Goal: Task Accomplishment & Management: Manage account settings

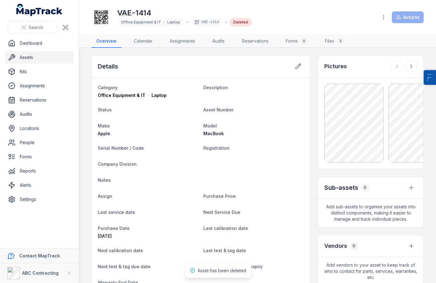
click at [53, 57] on link "Assets" at bounding box center [39, 57] width 69 height 12
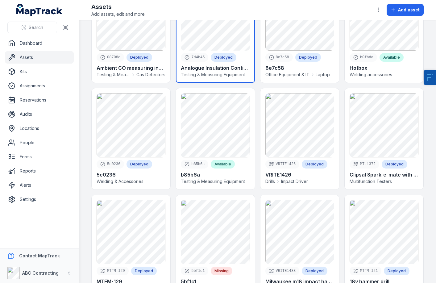
scroll to position [168, 0]
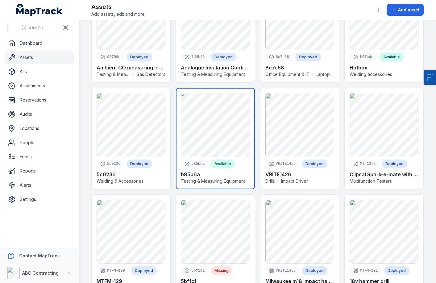
click at [227, 141] on link at bounding box center [215, 138] width 79 height 101
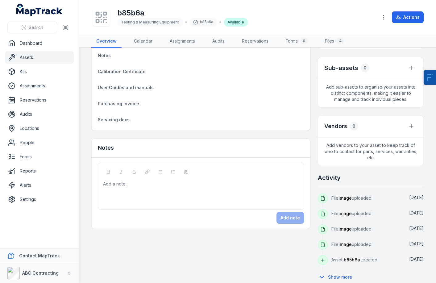
scroll to position [155, 0]
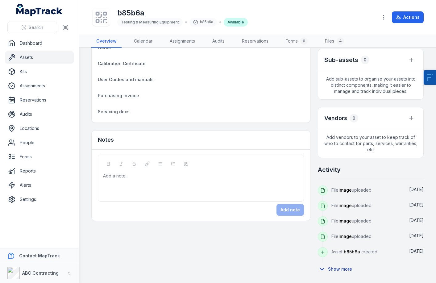
click at [338, 268] on button "Show more" at bounding box center [337, 269] width 38 height 13
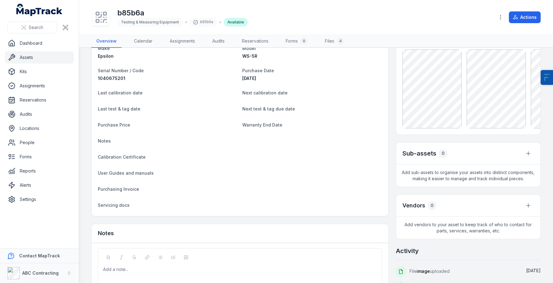
scroll to position [0, 0]
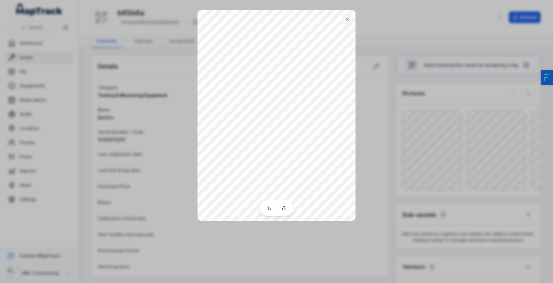
click at [436, 160] on div at bounding box center [276, 141] width 553 height 283
click at [346, 18] on icon at bounding box center [347, 19] width 6 height 6
click at [348, 22] on icon at bounding box center [347, 19] width 6 height 6
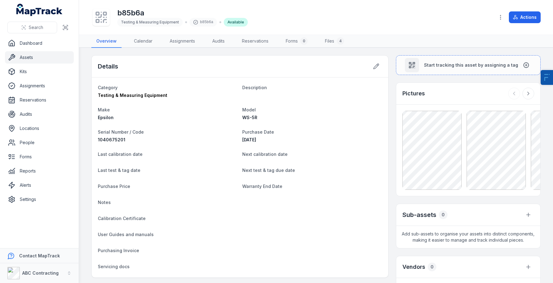
click at [39, 61] on link "Assets" at bounding box center [39, 57] width 69 height 12
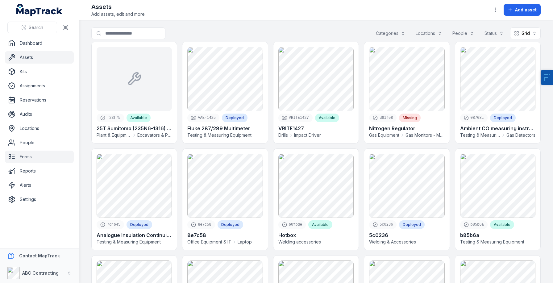
click at [35, 155] on link "Forms" at bounding box center [39, 157] width 69 height 12
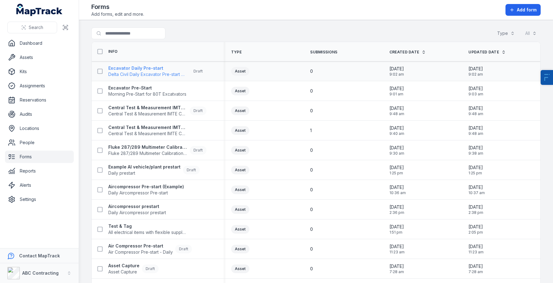
click at [140, 77] on span "Delta Civil Daily Excavator Pre-start Checklist" at bounding box center [147, 74] width 79 height 6
click at [26, 52] on link "Assets" at bounding box center [39, 57] width 69 height 12
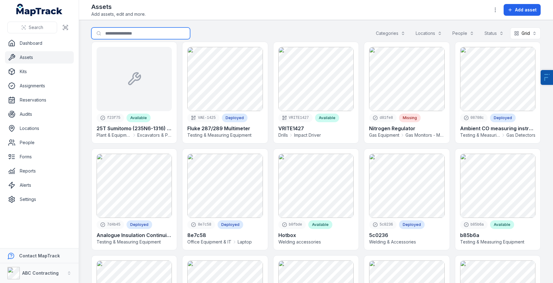
click at [141, 33] on input "Search for assets" at bounding box center [140, 33] width 99 height 12
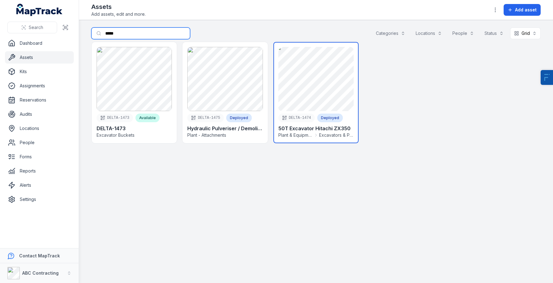
type input "*****"
click at [299, 88] on link at bounding box center [315, 92] width 85 height 101
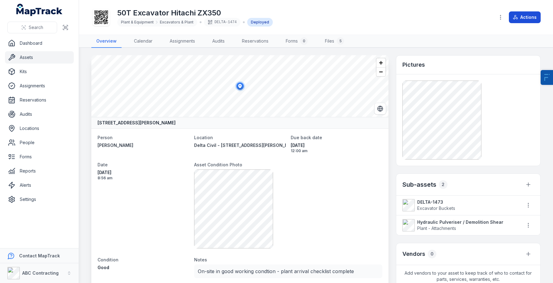
click at [531, 17] on button "Actions" at bounding box center [525, 17] width 32 height 12
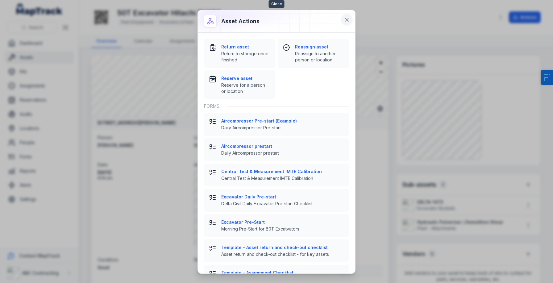
click at [346, 23] on button at bounding box center [347, 20] width 12 height 12
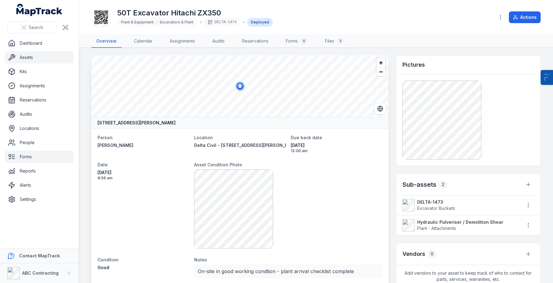
click at [33, 155] on link "Forms" at bounding box center [39, 157] width 69 height 12
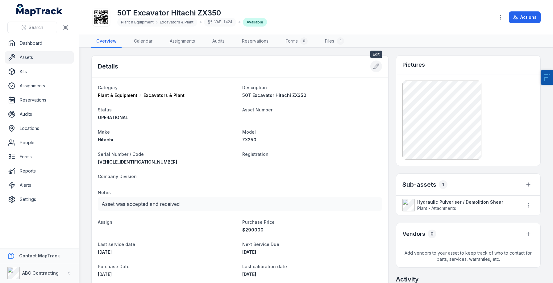
click at [378, 67] on icon at bounding box center [376, 66] width 6 height 6
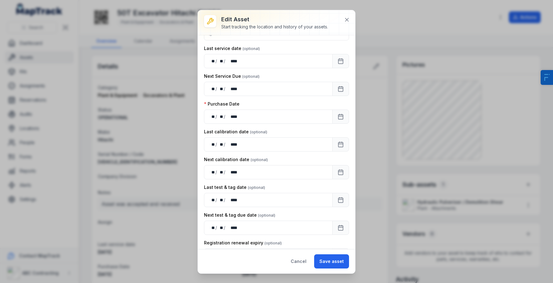
scroll to position [365, 0]
click at [337, 115] on button "Calendar" at bounding box center [340, 117] width 17 height 14
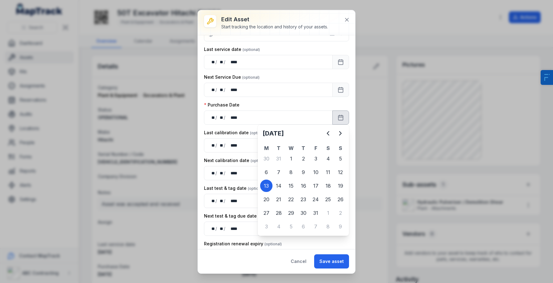
click at [336, 103] on div "Purchase Date" at bounding box center [276, 105] width 145 height 6
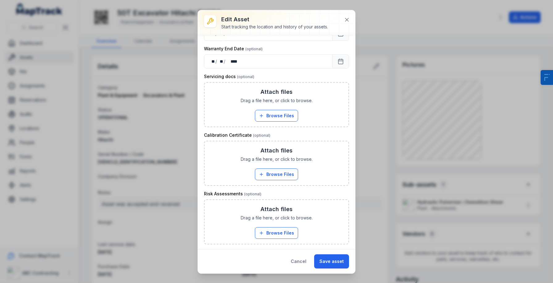
scroll to position [610, 0]
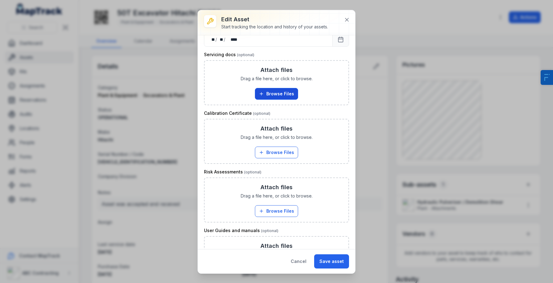
click at [278, 92] on button "Browse Files" at bounding box center [276, 94] width 43 height 12
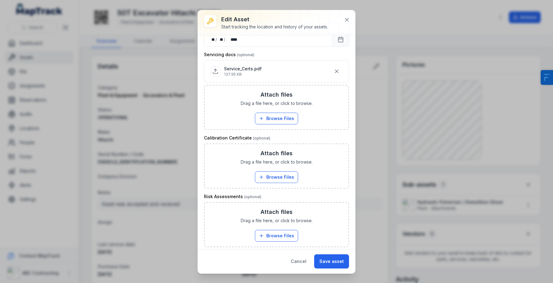
scroll to position [623, 0]
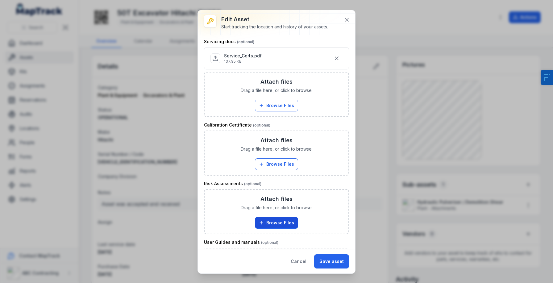
click at [273, 223] on button "Browse Files" at bounding box center [276, 223] width 43 height 12
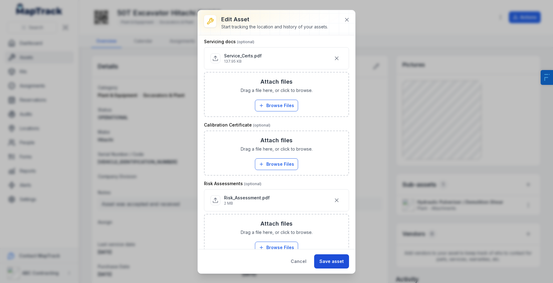
click at [337, 265] on button "Save asset" at bounding box center [331, 261] width 35 height 14
